Goal: Information Seeking & Learning: Learn about a topic

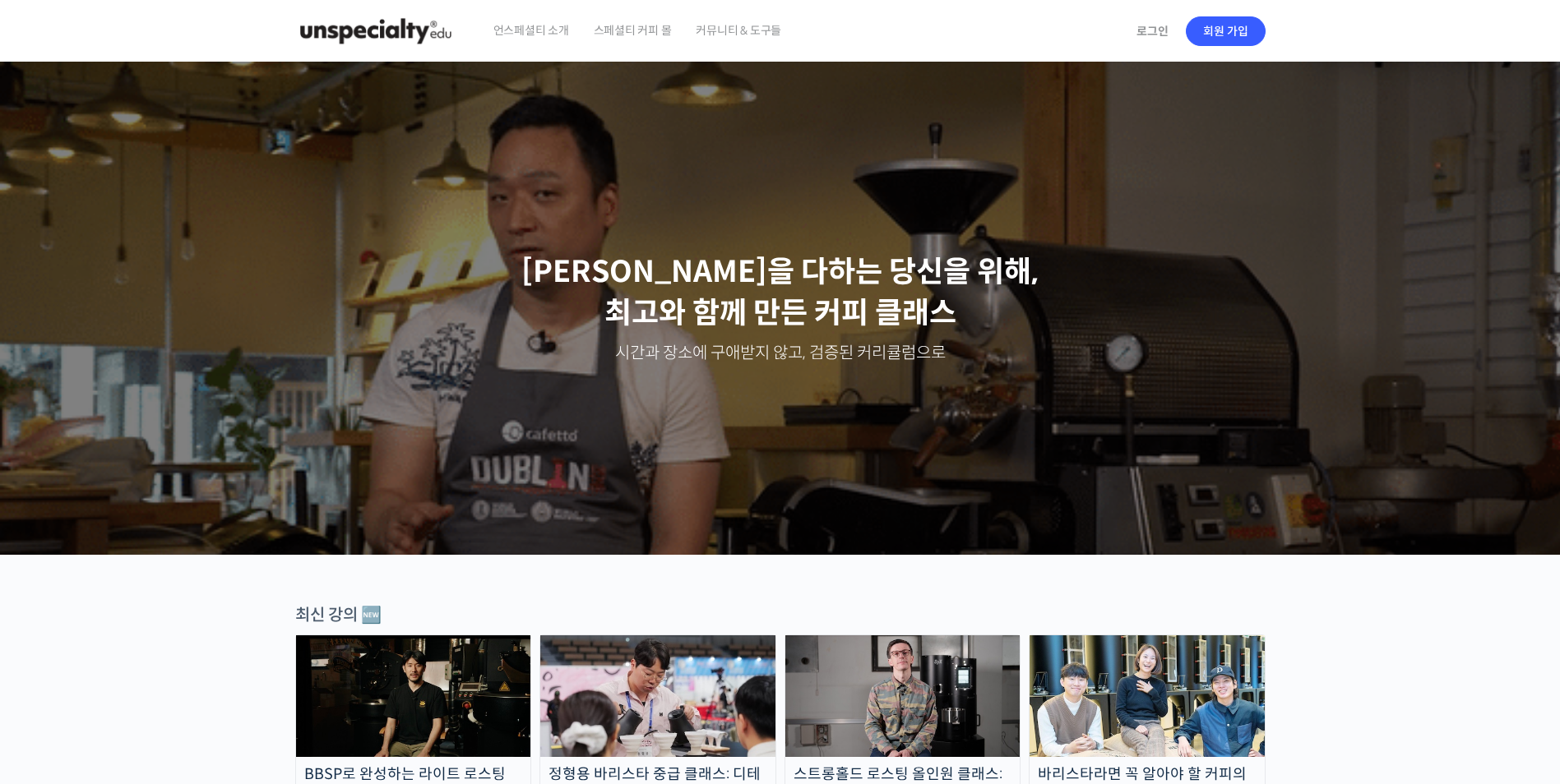
click at [520, 29] on span "언스페셜티 소개" at bounding box center [532, 30] width 76 height 62
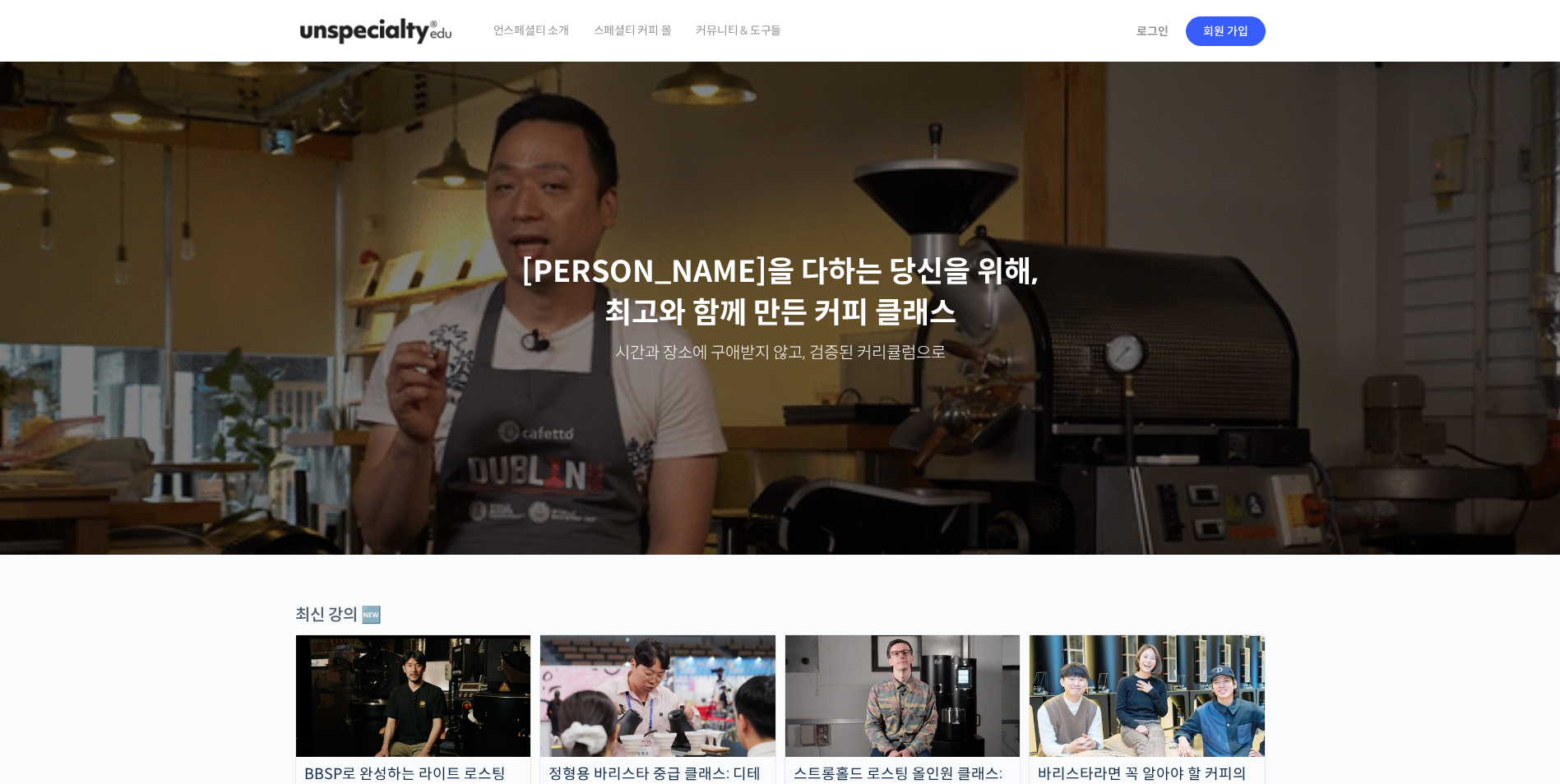
click at [621, 22] on span "스페셜티 커피 몰" at bounding box center [633, 30] width 78 height 62
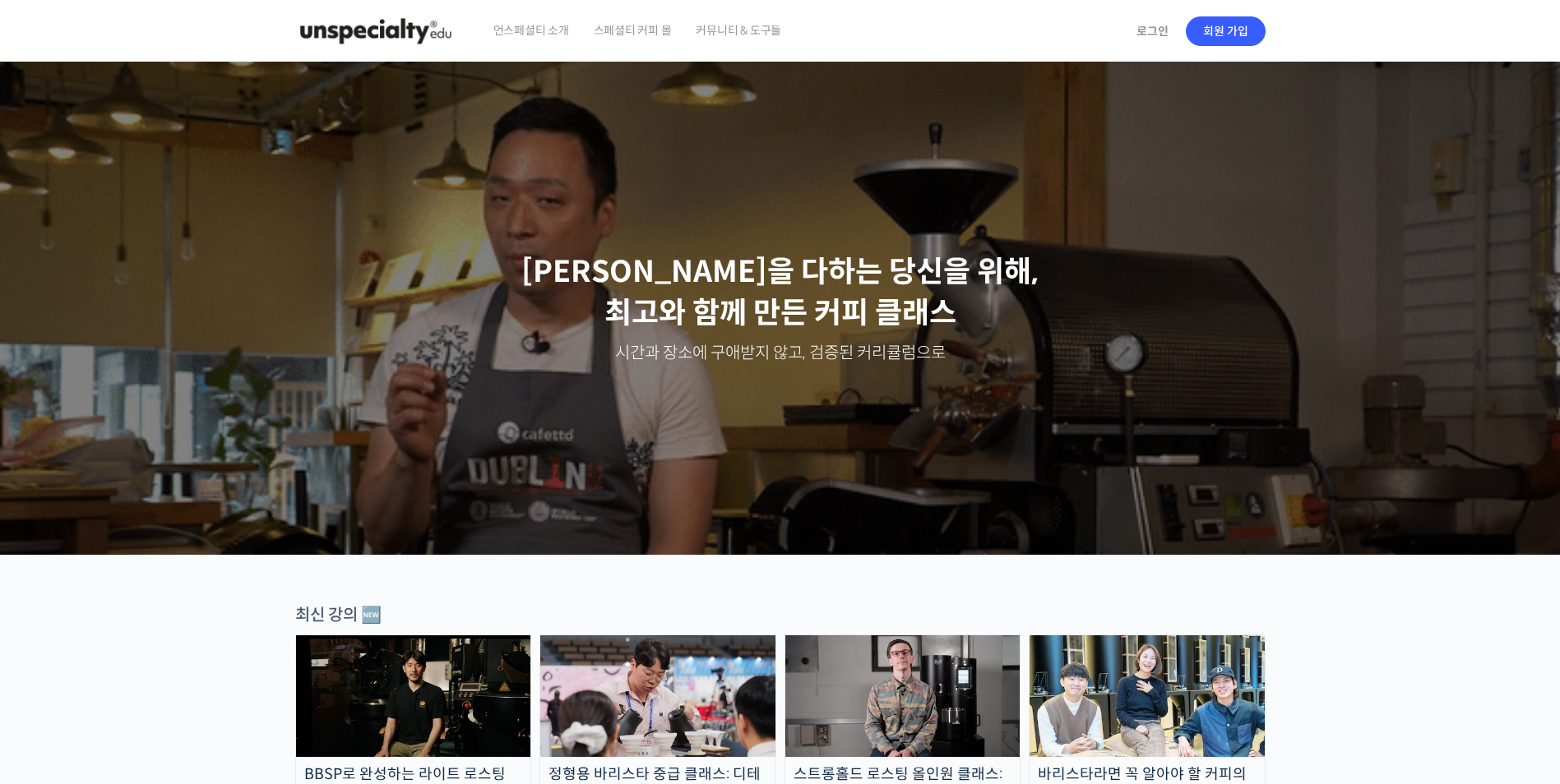
click at [729, 25] on span "커뮤니티 & 도구들" at bounding box center [738, 30] width 85 height 62
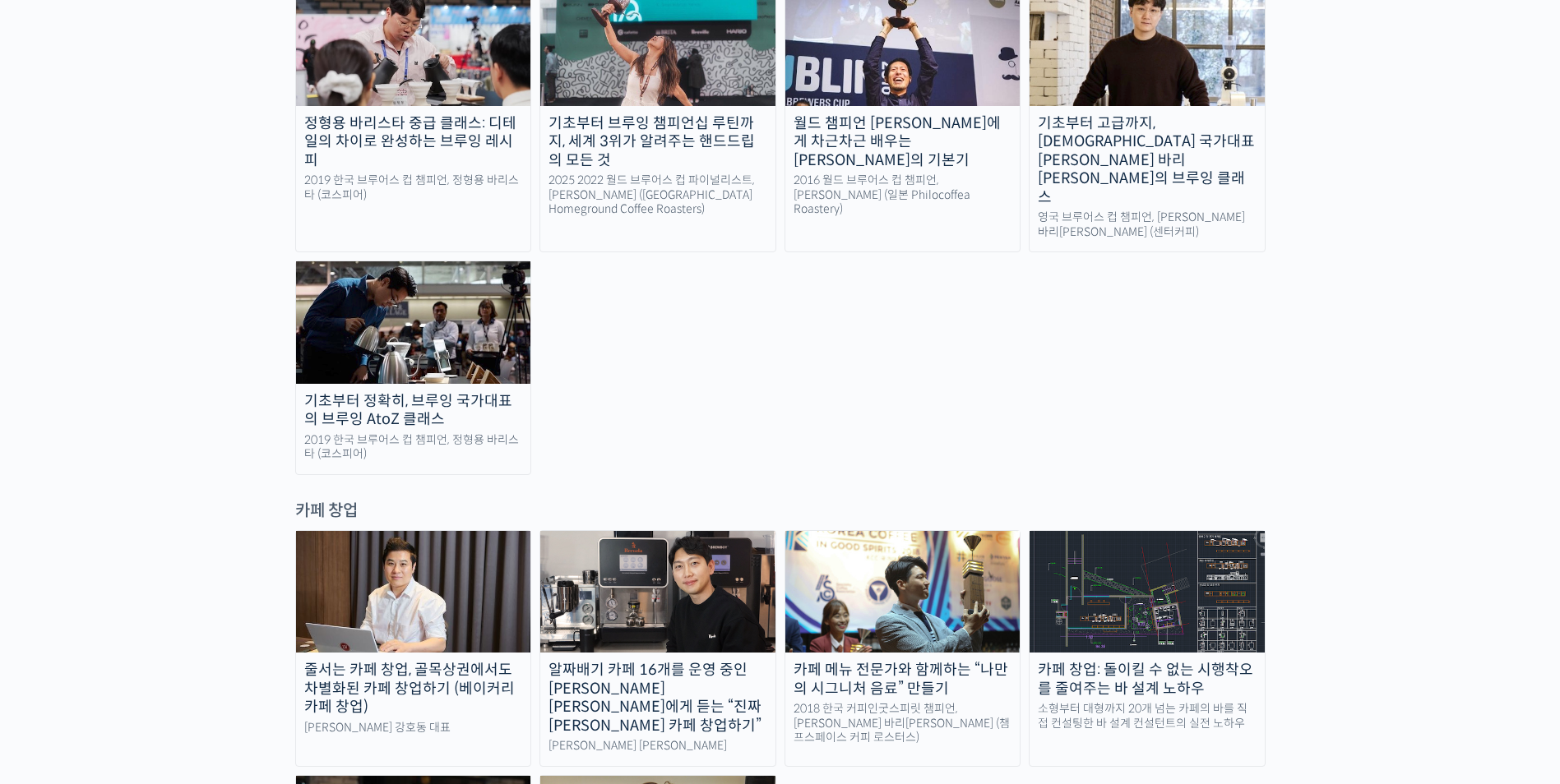
scroll to position [2877, 0]
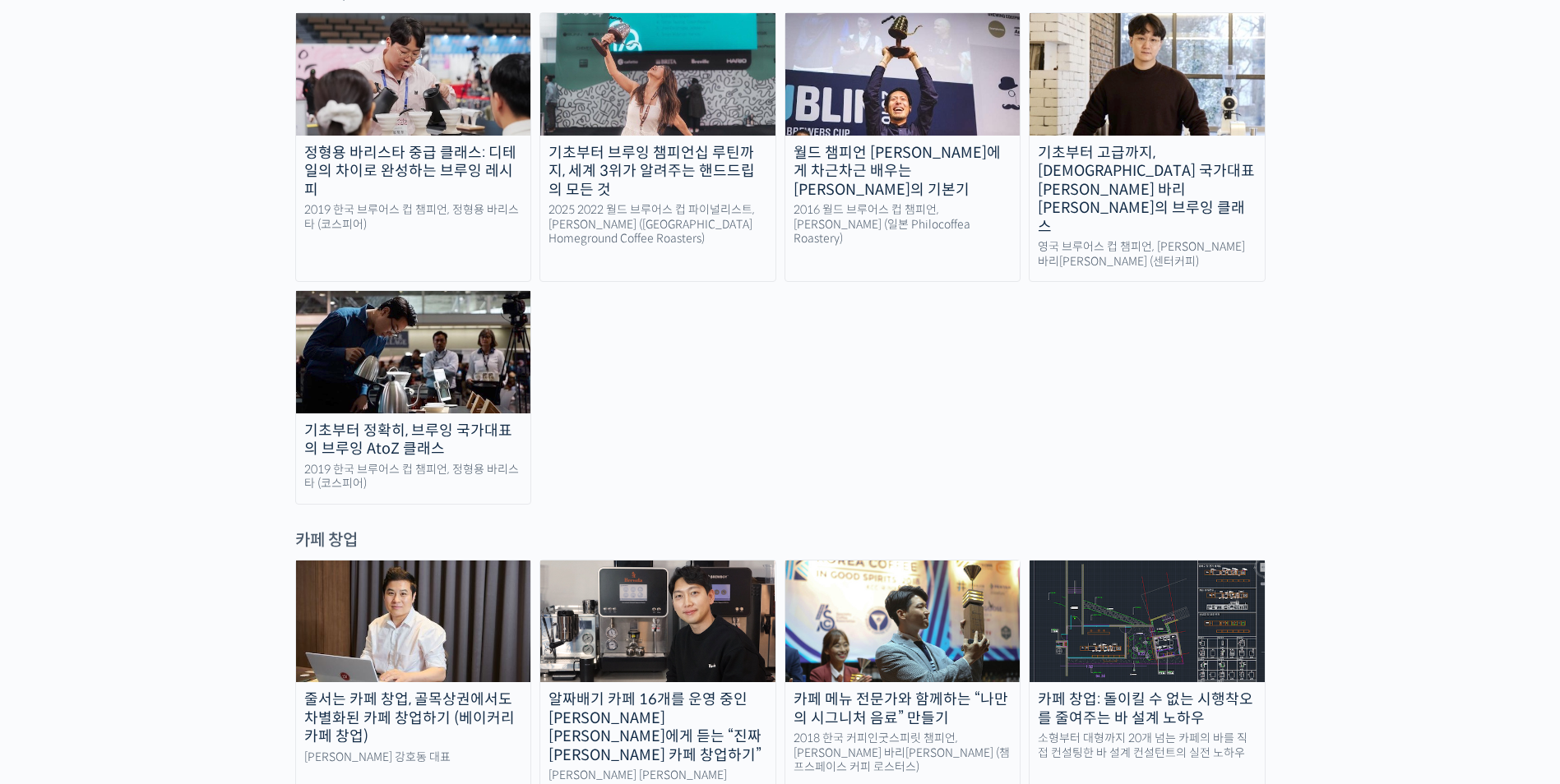
click at [717, 690] on div "알짜배기 카페 16개를 운영 중인 [PERSON_NAME] [PERSON_NAME]에게 듣는 “진짜 [PERSON_NAME] 카페 창업하기”" at bounding box center [657, 727] width 235 height 74
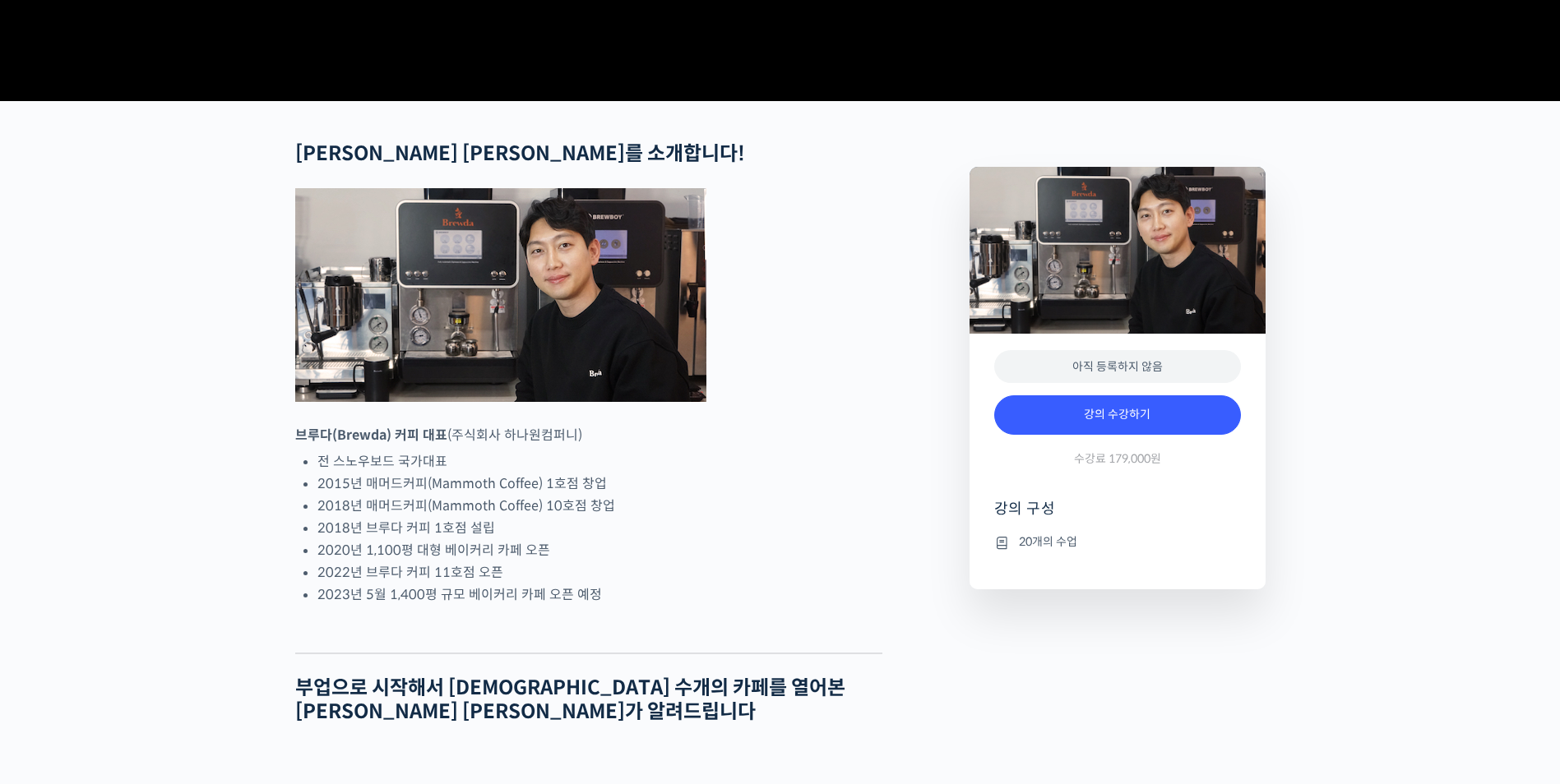
scroll to position [575, 0]
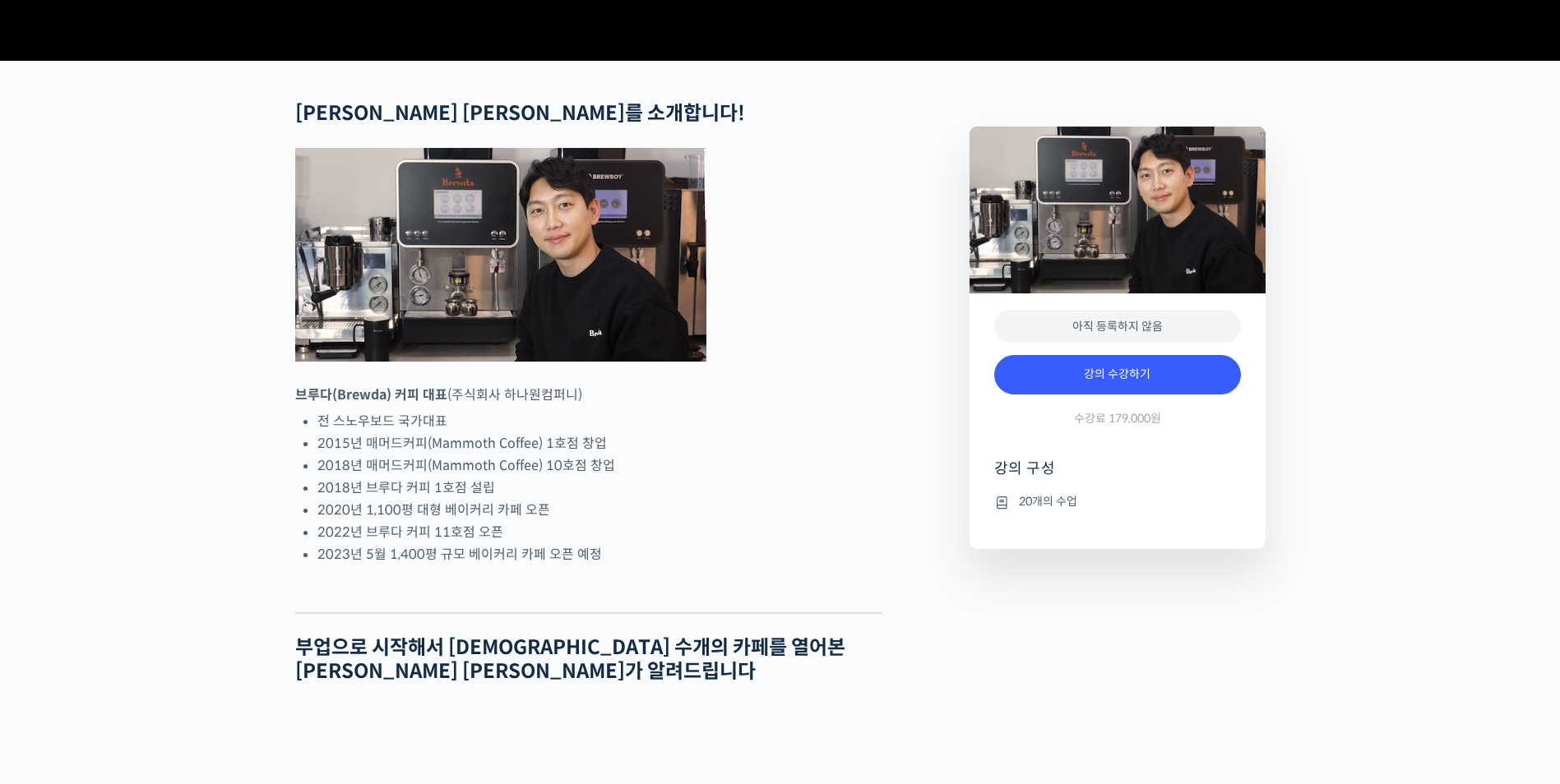
drag, startPoint x: 344, startPoint y: 447, endPoint x: 612, endPoint y: 465, distance: 268.6
click at [600, 406] on p "브루다(Brewda) 커피 대표 (주식회사 하나원컴퍼니)" at bounding box center [588, 395] width 587 height 22
drag, startPoint x: 612, startPoint y: 465, endPoint x: 704, endPoint y: 495, distance: 96.8
click at [704, 455] on li "2015년 매머드커피(Mammoth Coffee) 1호점 창업" at bounding box center [600, 443] width 565 height 22
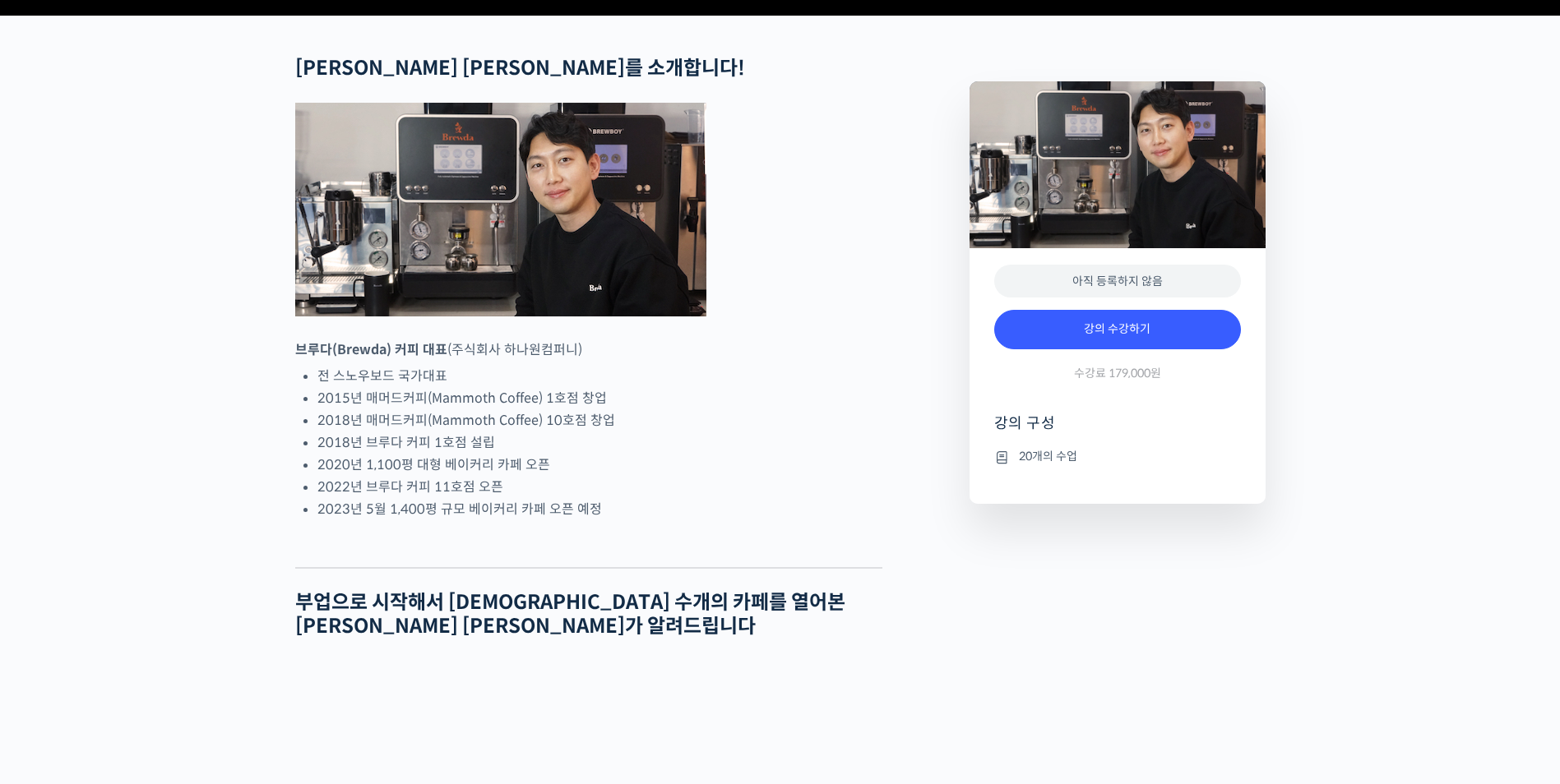
scroll to position [658, 0]
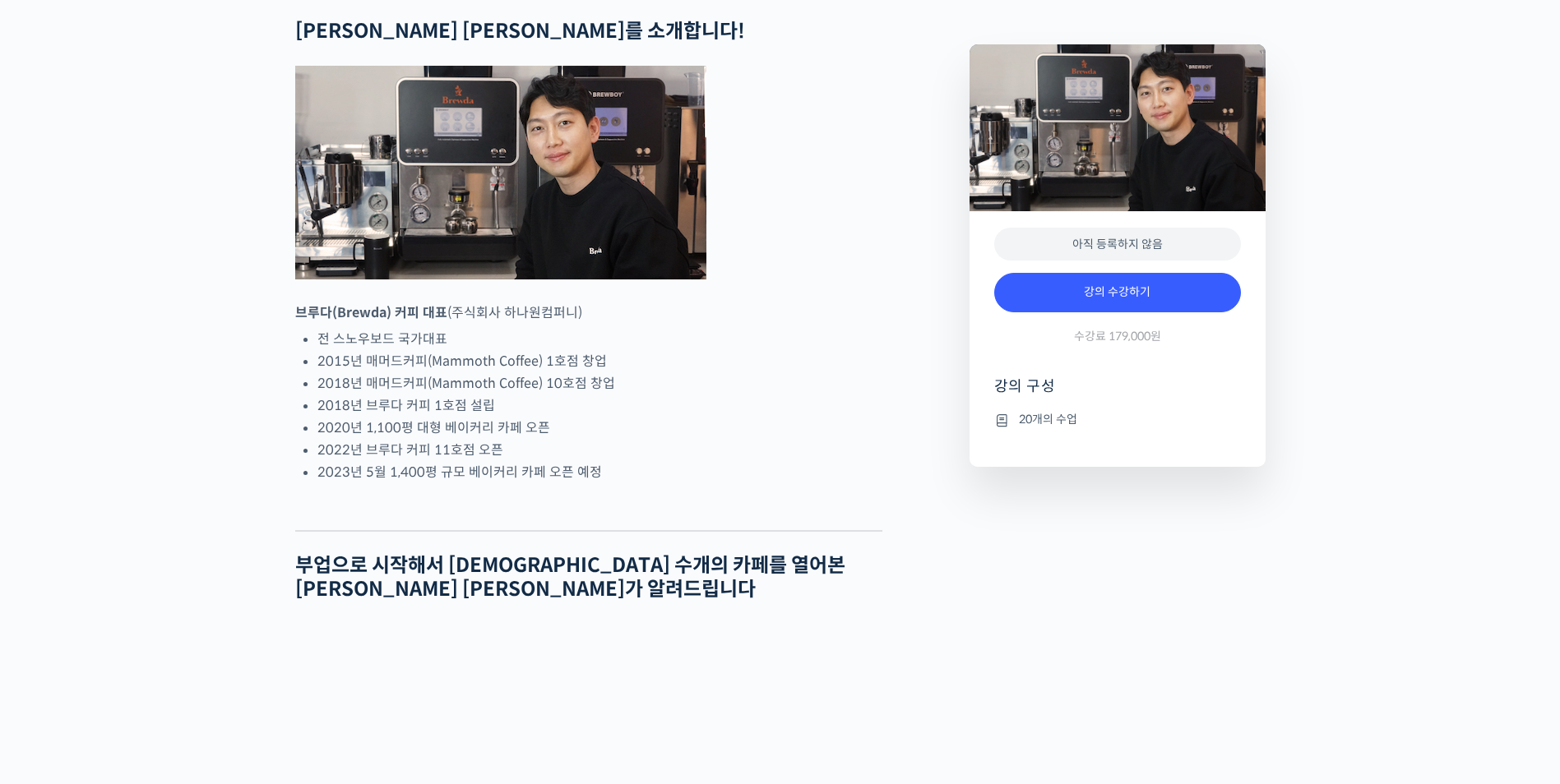
click at [512, 483] on li "2023년 5월 1,400평 규모 베이커리 카페 오픈 예정" at bounding box center [600, 472] width 565 height 22
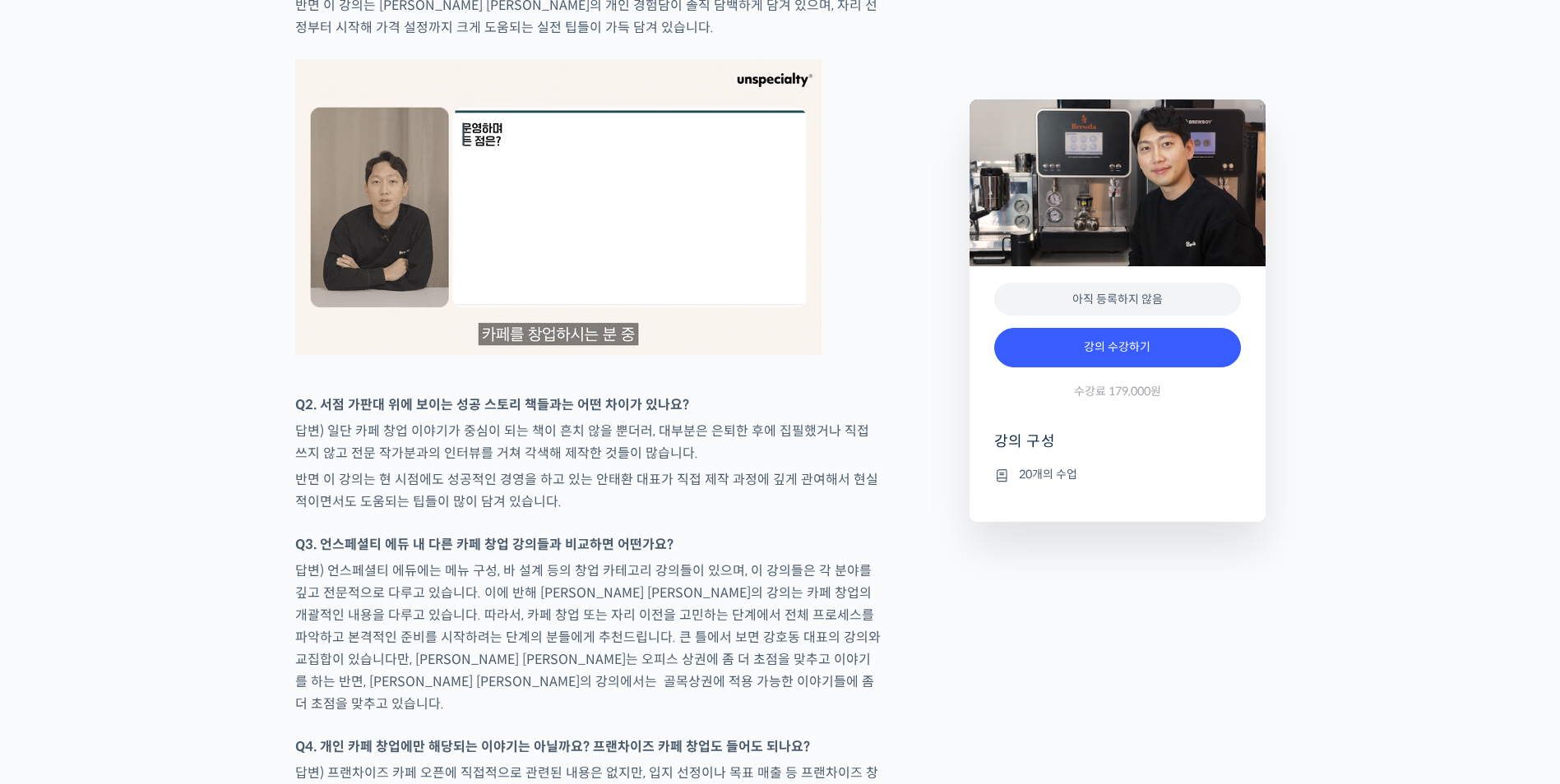
scroll to position [5096, 0]
